Goal: Task Accomplishment & Management: Use online tool/utility

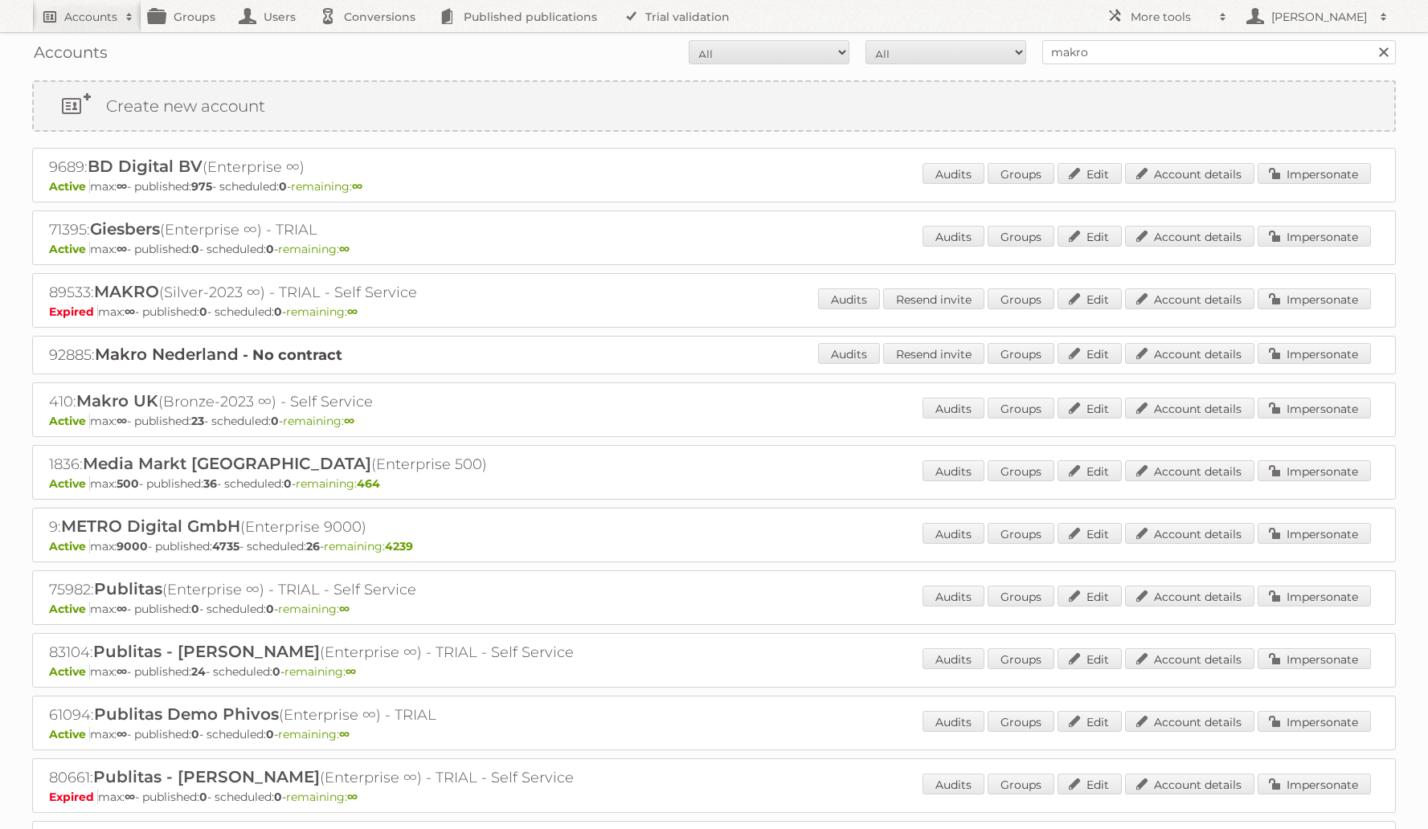
click at [70, 14] on h2 "Accounts" at bounding box center [90, 17] width 53 height 16
click at [89, 59] on input"] "text" at bounding box center [218, 53] width 354 height 24
type input"] "alcampo"
click at [371, 41] on input "Search" at bounding box center [383, 53] width 24 height 24
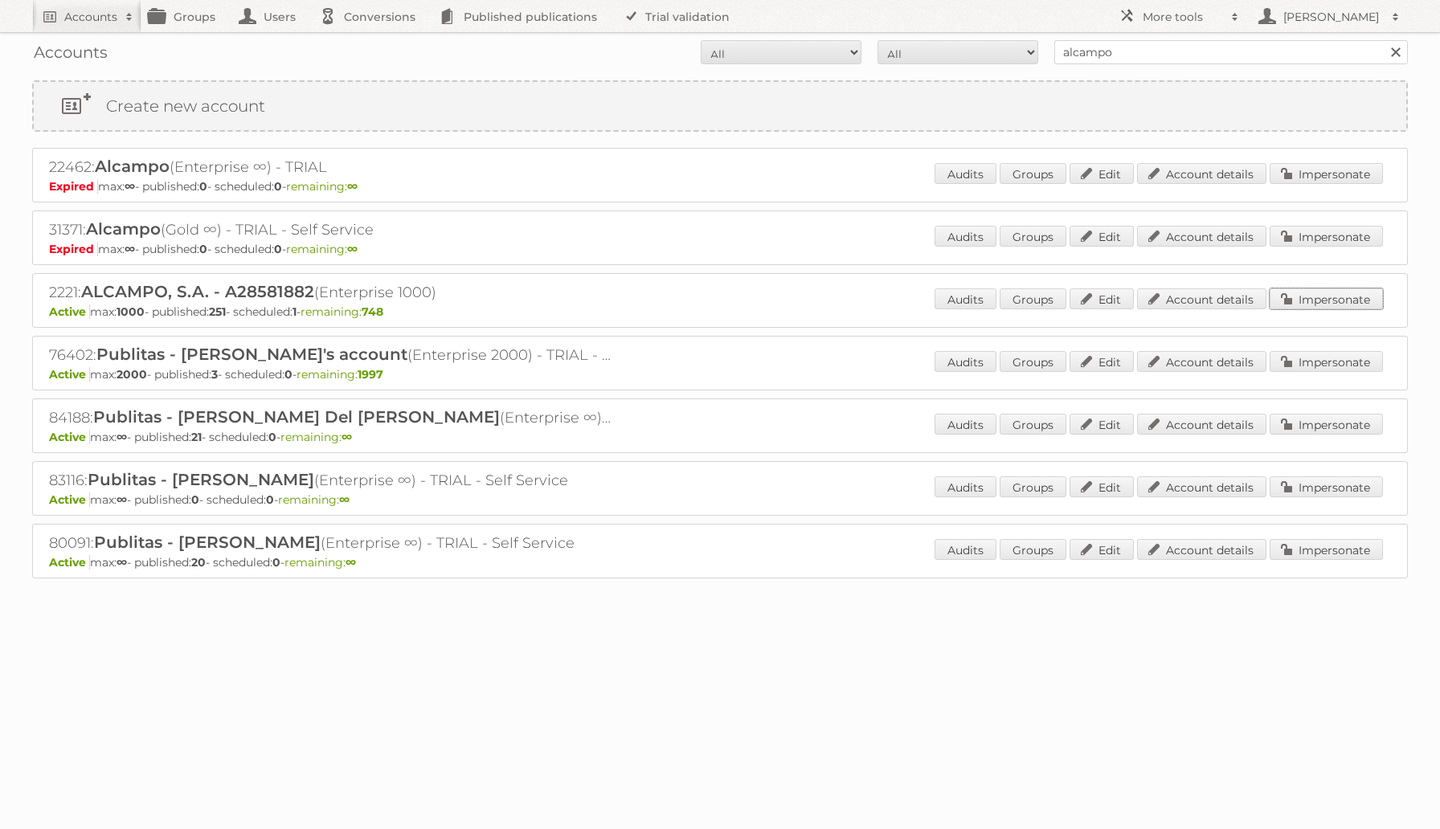
click at [1308, 297] on link "Impersonate" at bounding box center [1326, 299] width 113 height 21
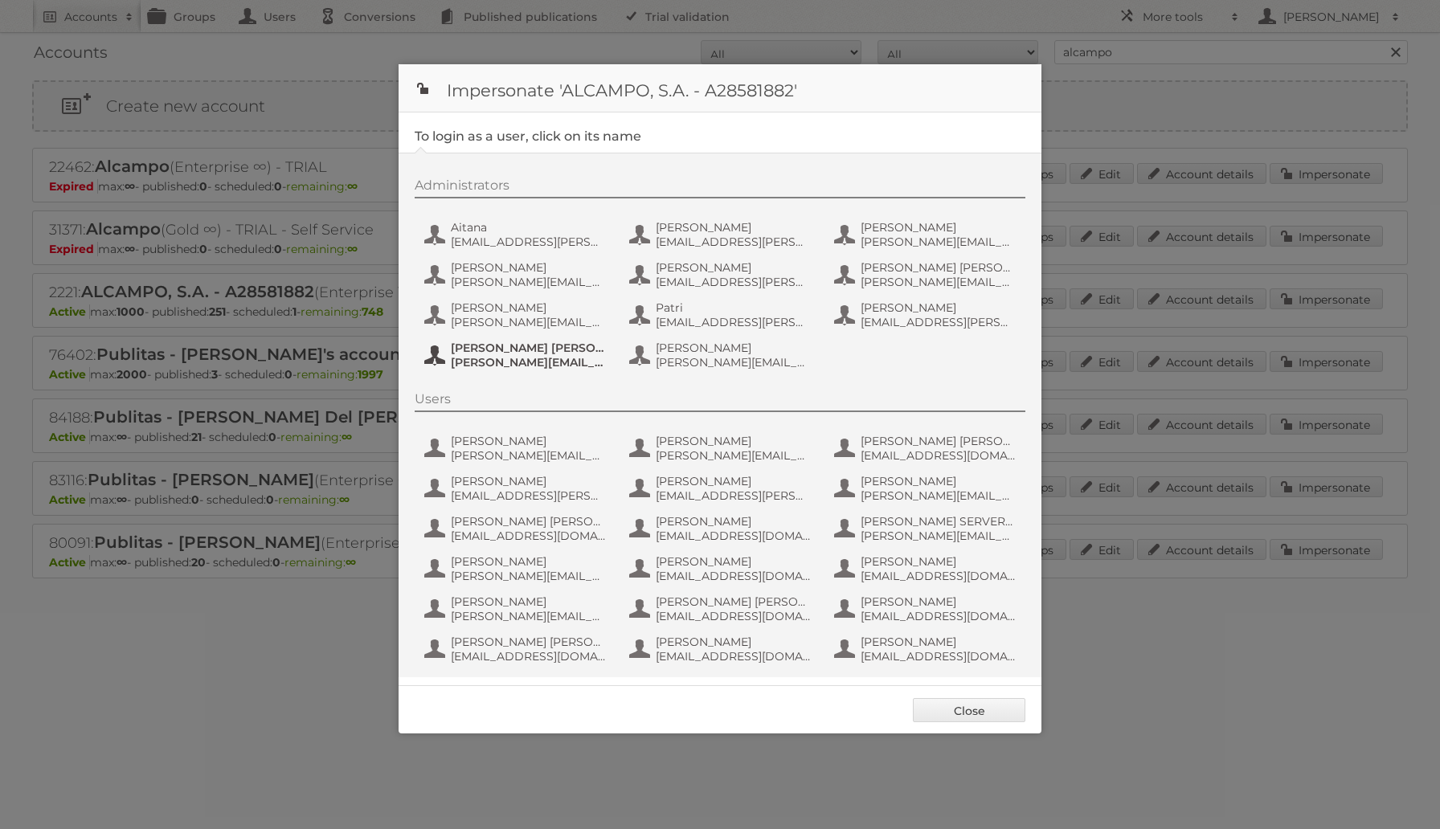
click at [530, 358] on span "[PERSON_NAME][EMAIL_ADDRESS][DOMAIN_NAME]" at bounding box center [529, 362] width 156 height 14
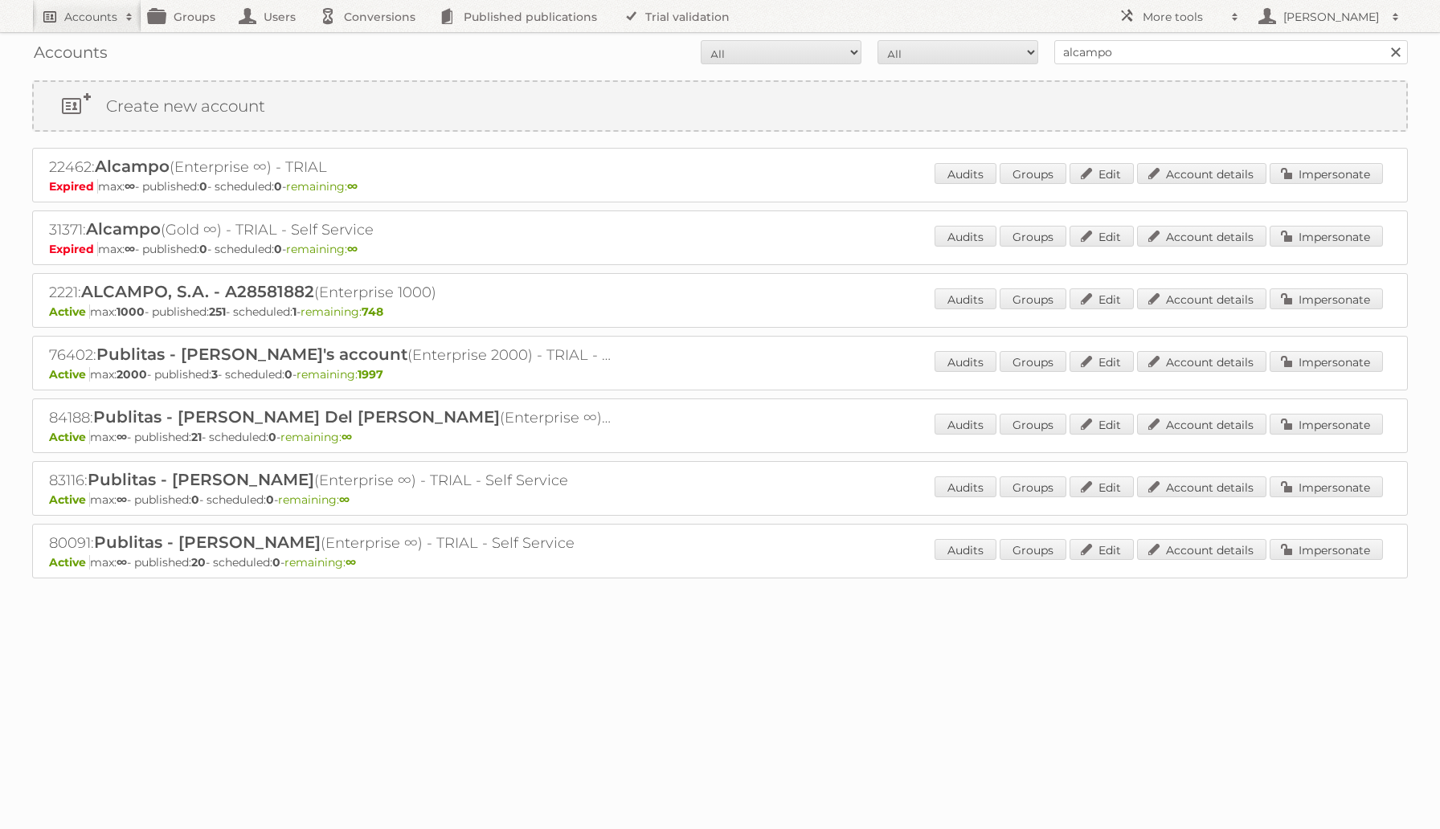
click at [97, 23] on h2 "Accounts" at bounding box center [90, 17] width 53 height 16
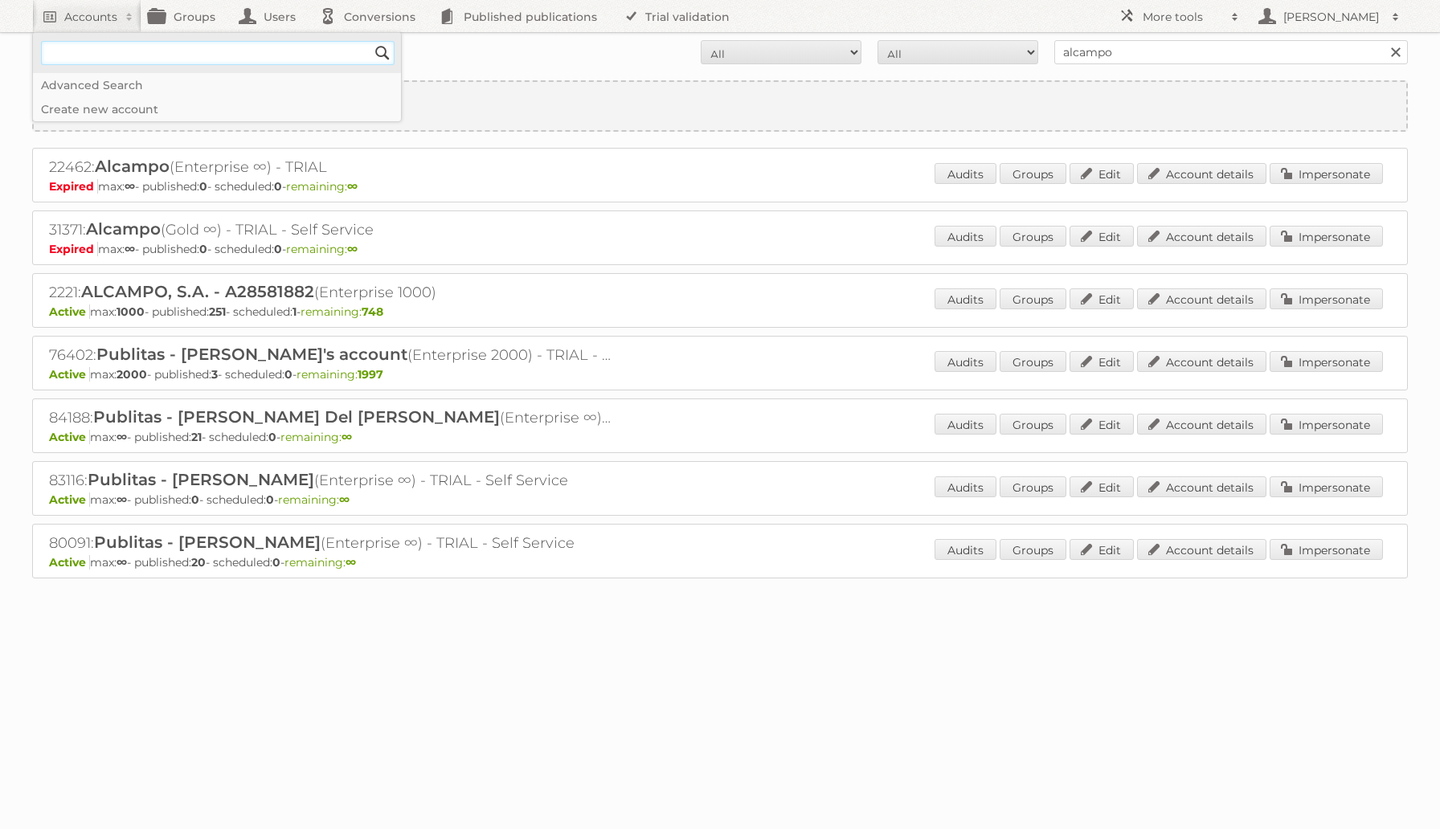
click at [104, 51] on input"] "text" at bounding box center [218, 53] width 354 height 24
type input"] "werkhaus"
click at [371, 41] on input "Search" at bounding box center [383, 53] width 24 height 24
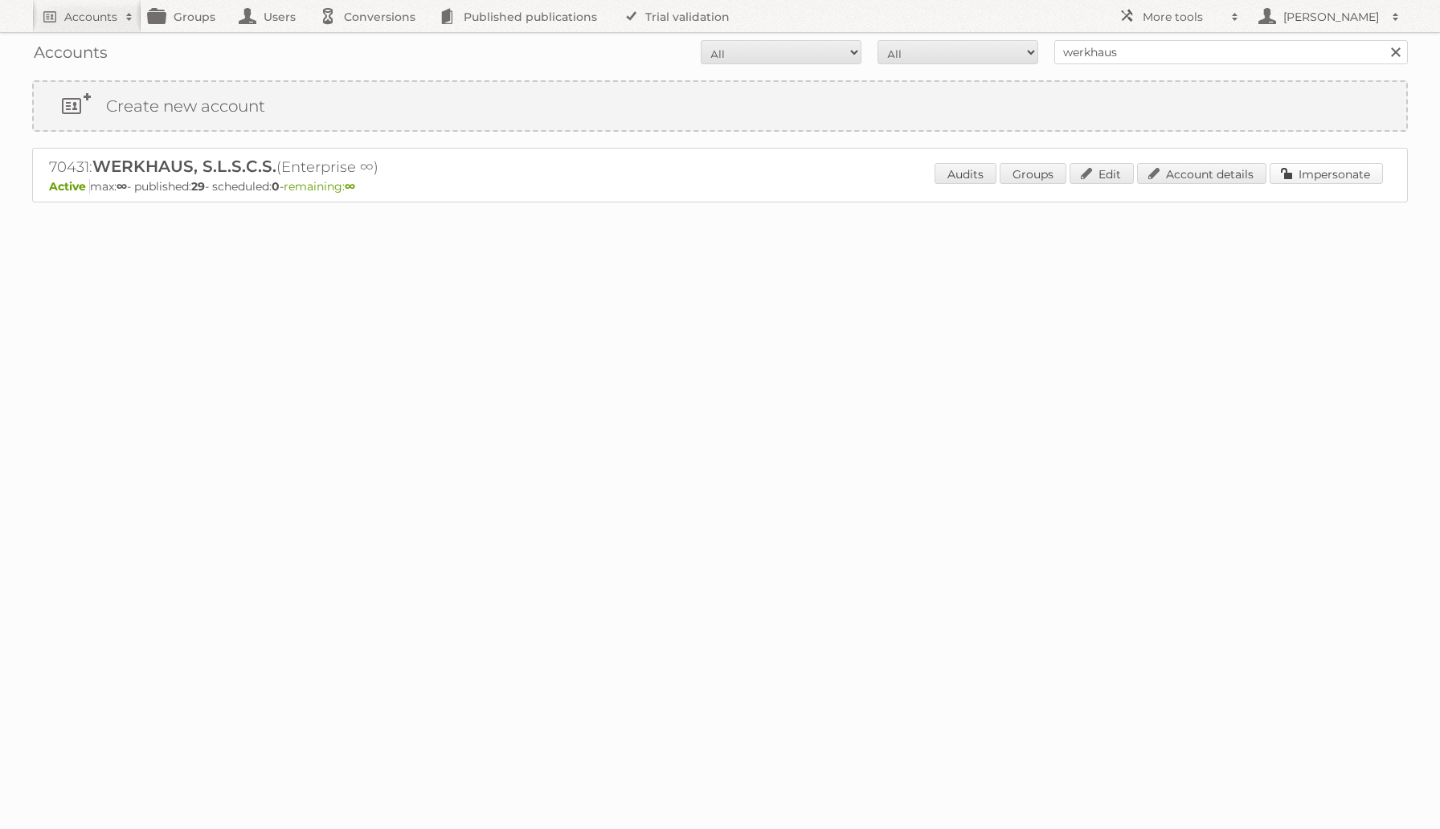
click at [1313, 180] on link "Impersonate" at bounding box center [1326, 173] width 113 height 21
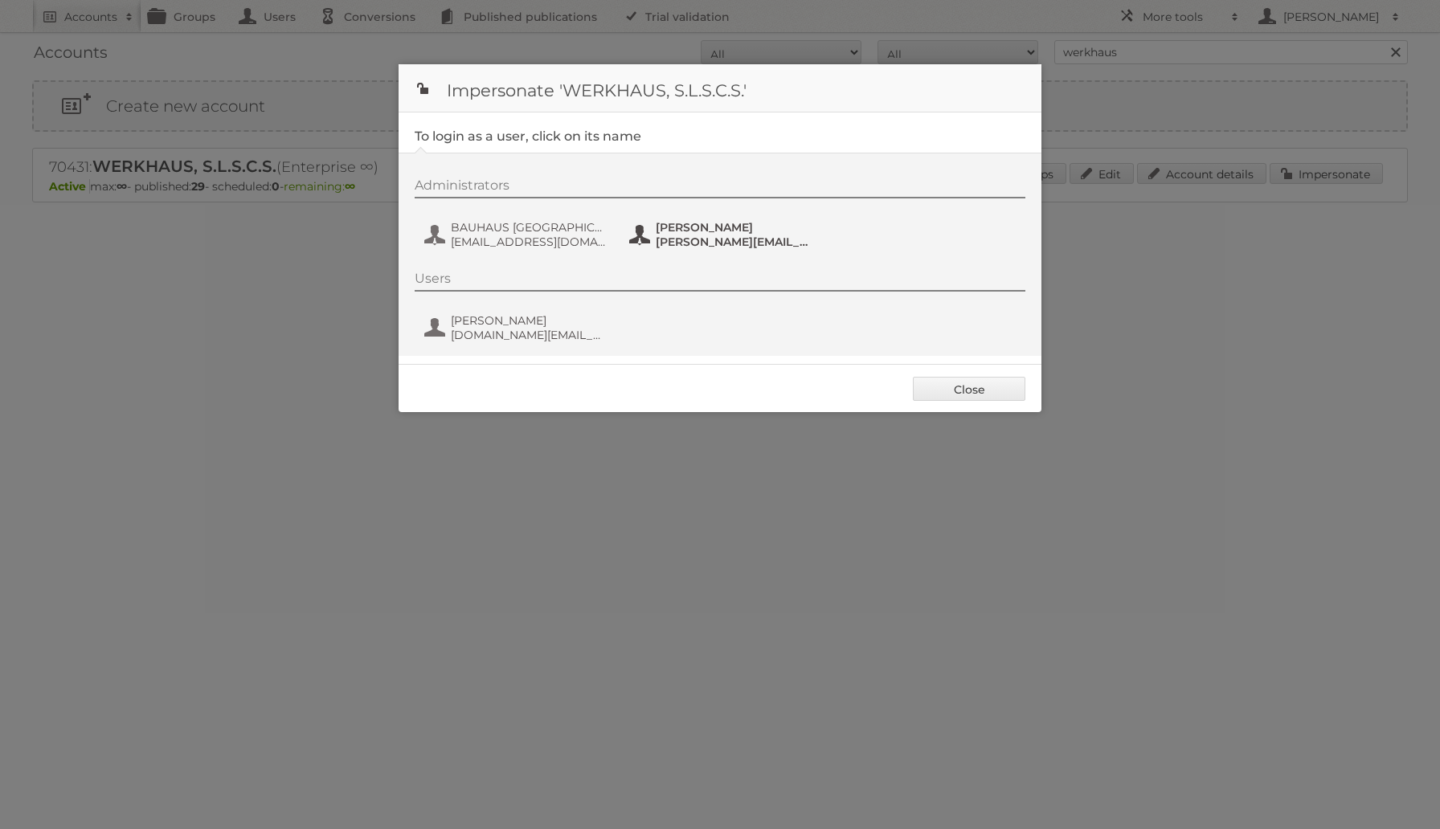
click at [702, 246] on span "laura.fernandez@bauhaus.es" at bounding box center [734, 242] width 156 height 14
